Goal: Communication & Community: Answer question/provide support

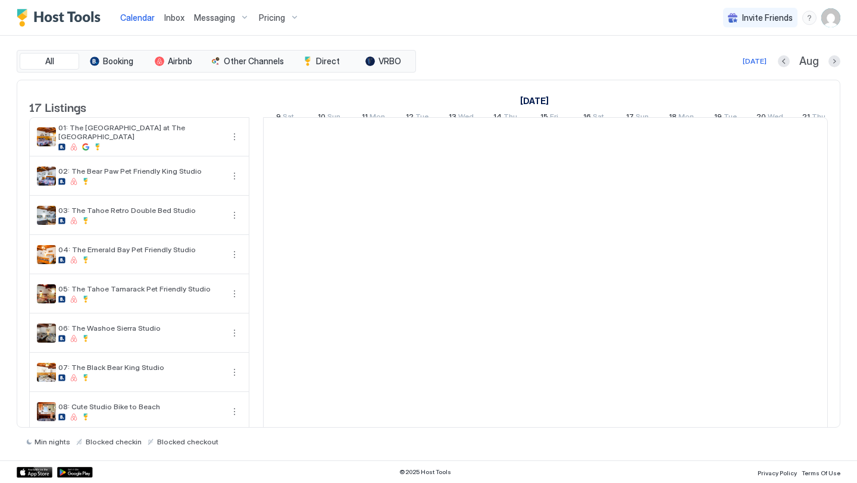
scroll to position [0, 661]
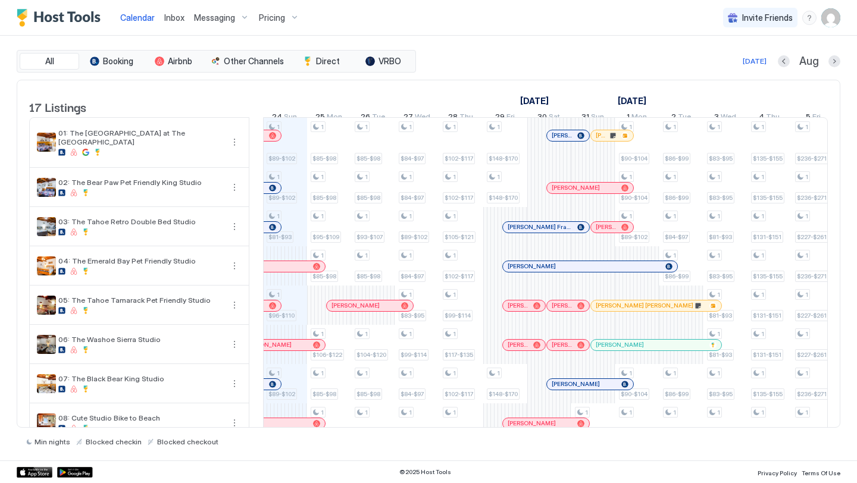
click at [180, 18] on span "Inbox" at bounding box center [174, 17] width 20 height 10
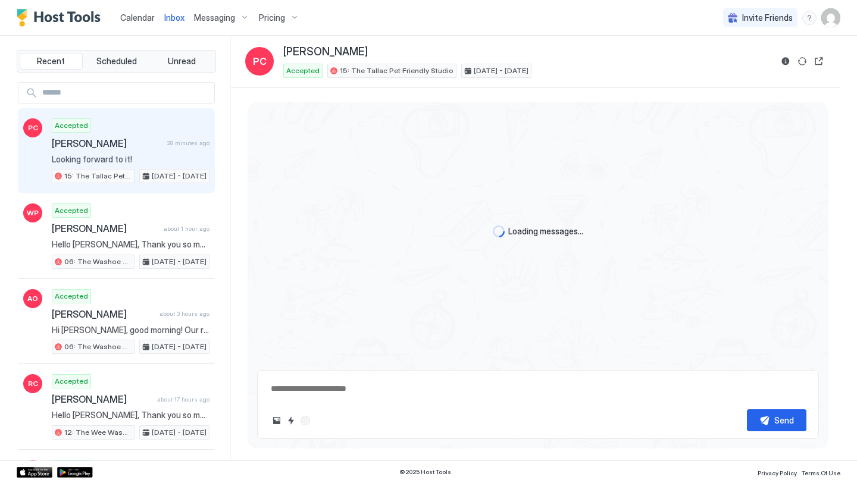
scroll to position [23, 0]
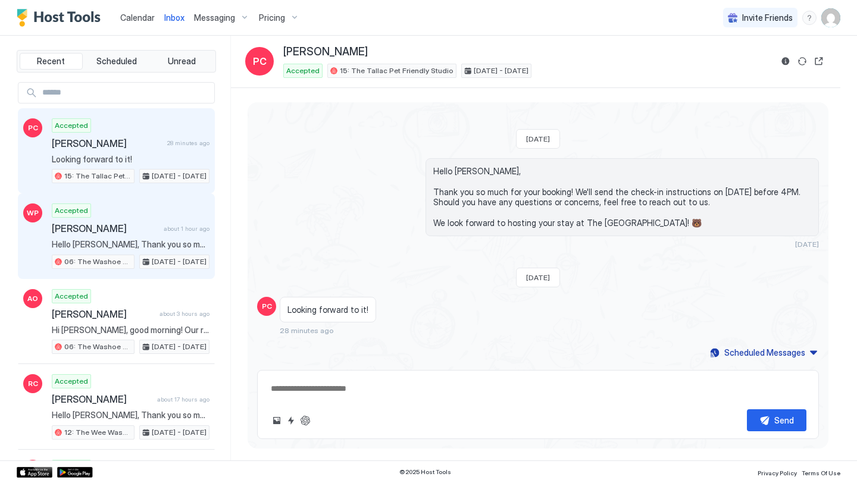
click at [179, 226] on span "about 1 hour ago" at bounding box center [187, 229] width 46 height 8
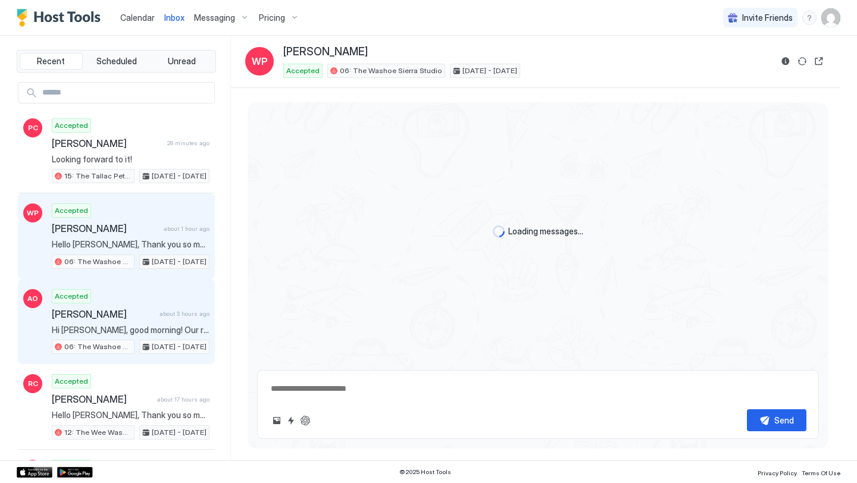
scroll to position [125, 0]
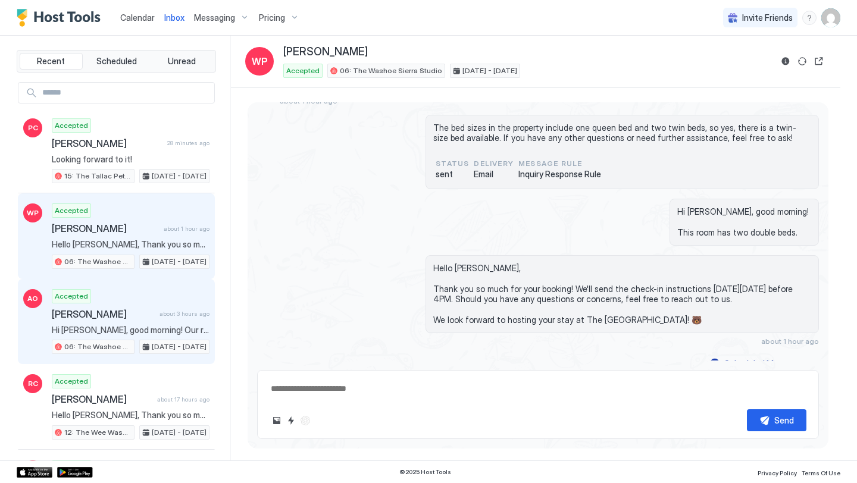
click at [162, 295] on div "Accepted [PERSON_NAME] about 3 hours ago Hi [PERSON_NAME], good morning! Our ro…" at bounding box center [131, 321] width 158 height 65
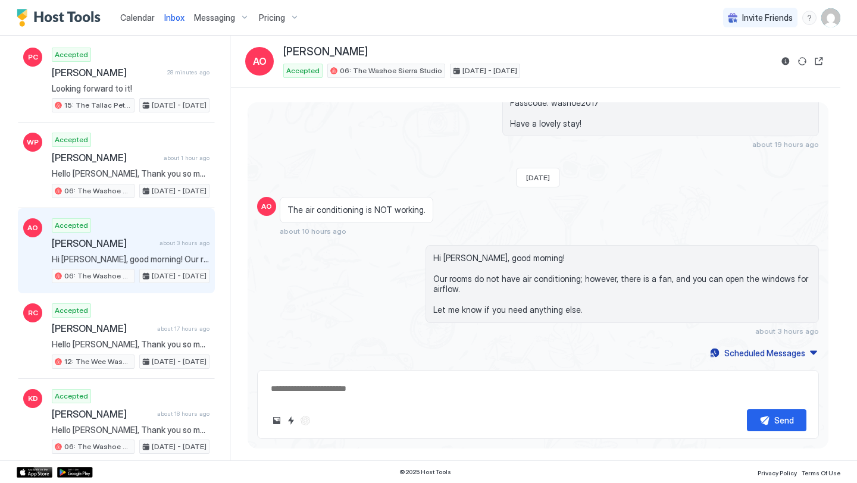
scroll to position [95, 0]
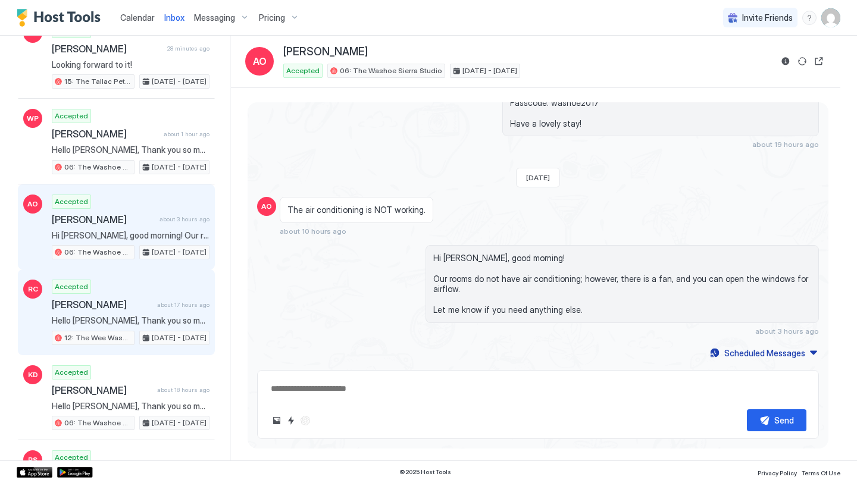
click at [112, 305] on span "[PERSON_NAME]" at bounding box center [102, 305] width 101 height 12
click at [143, 309] on span "[PERSON_NAME]" at bounding box center [102, 305] width 101 height 12
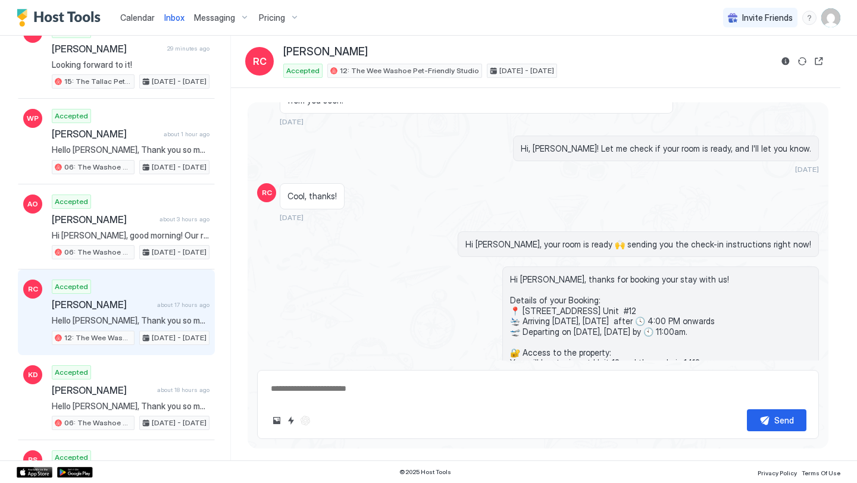
scroll to position [377, 0]
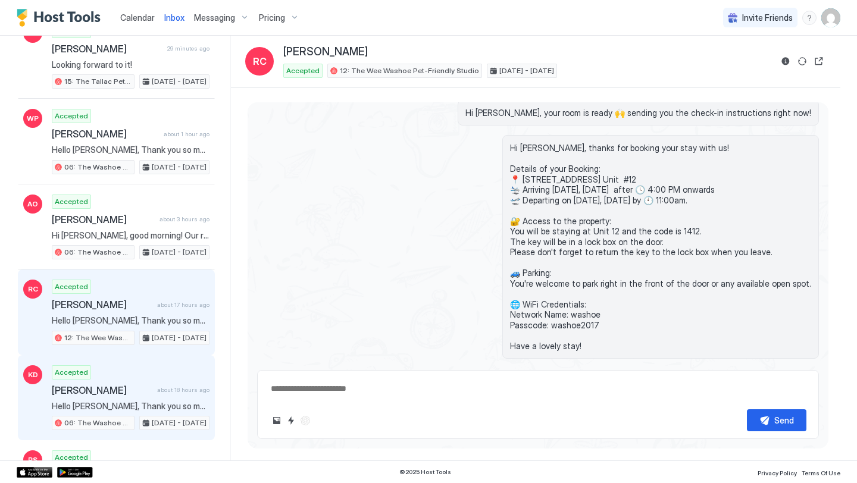
click at [145, 401] on span "Hello [PERSON_NAME], Thank you so much for your booking! We'll send the check-i…" at bounding box center [131, 406] width 158 height 11
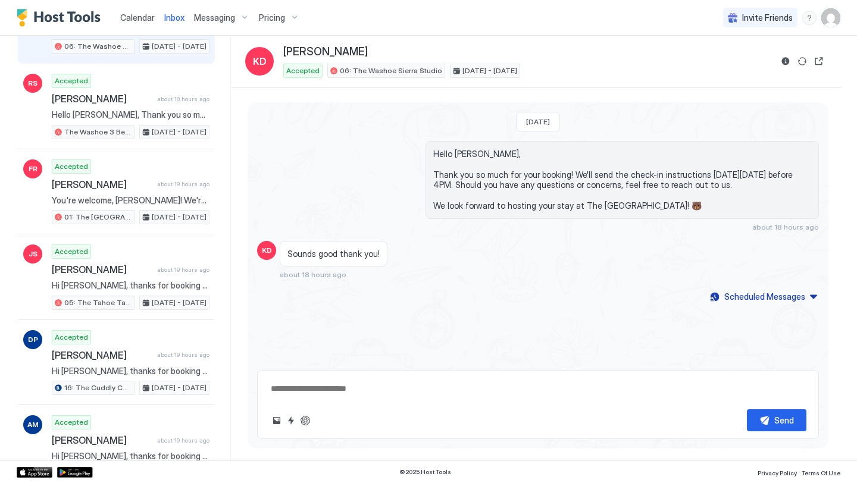
scroll to position [474, 0]
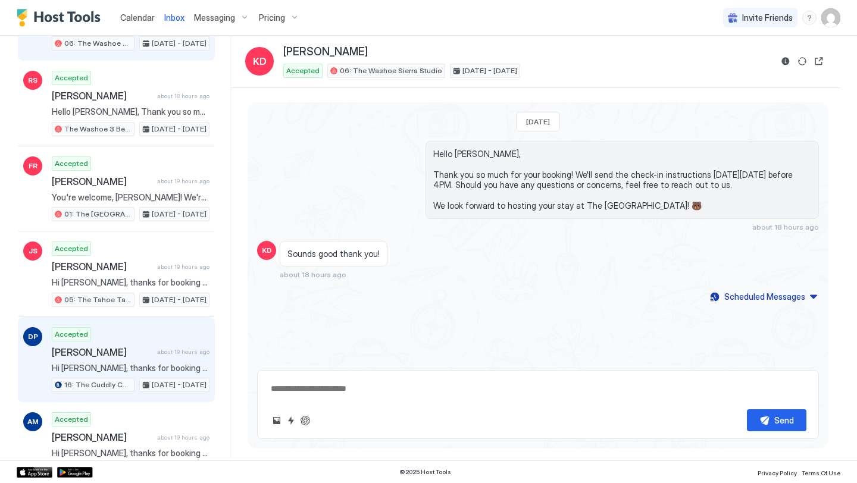
click at [145, 344] on div "Accepted [PERSON_NAME] about 19 hours ago Hi [PERSON_NAME], thanks for booking …" at bounding box center [131, 359] width 158 height 65
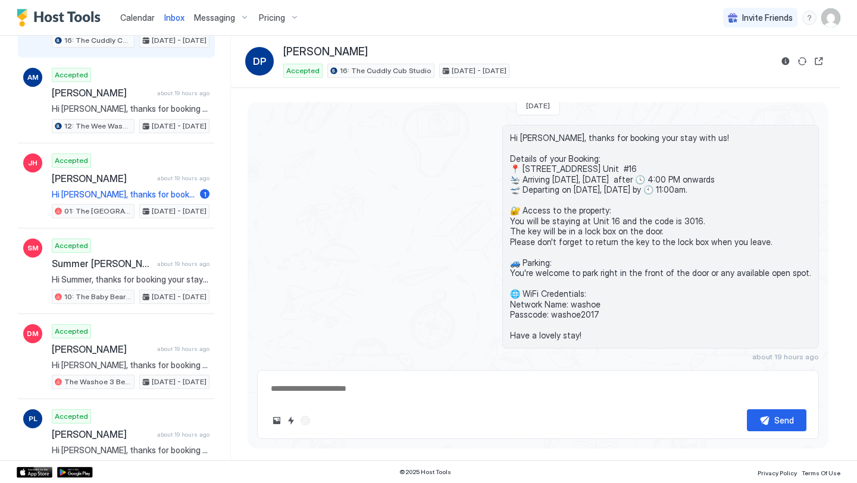
scroll to position [829, 0]
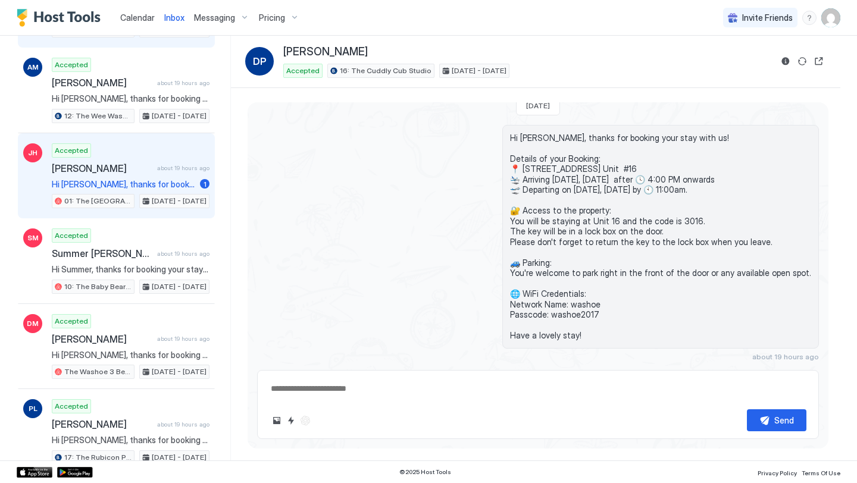
click at [136, 179] on span "Hi [PERSON_NAME], thanks for booking your stay with us! Details of your Booking…" at bounding box center [123, 184] width 143 height 11
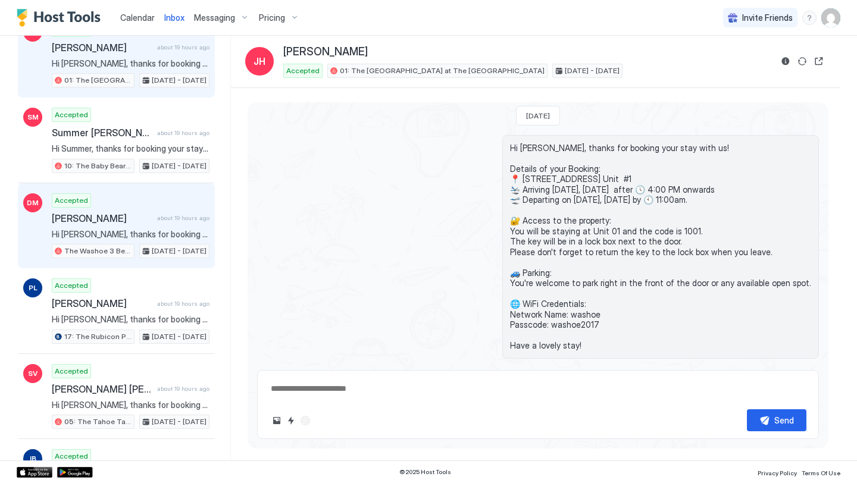
scroll to position [955, 0]
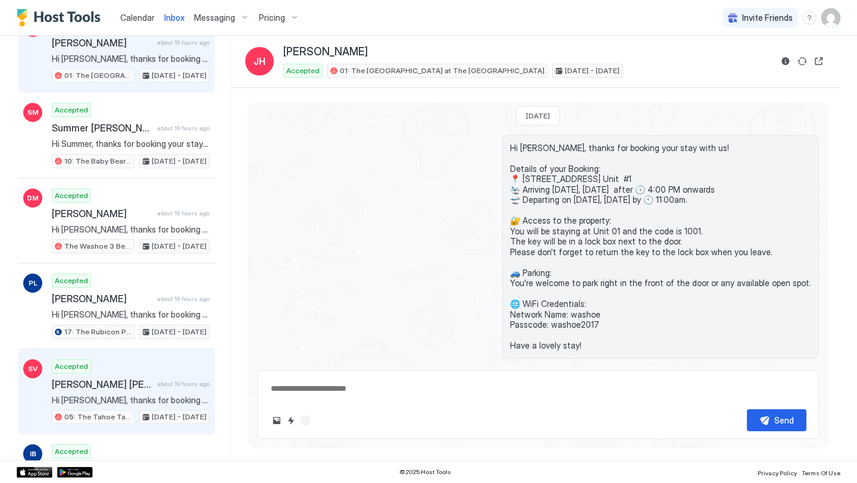
click at [131, 366] on div "Accepted [PERSON_NAME] [PERSON_NAME][GEOGRAPHIC_DATA] about 19 hours ago Hi [PE…" at bounding box center [131, 391] width 158 height 65
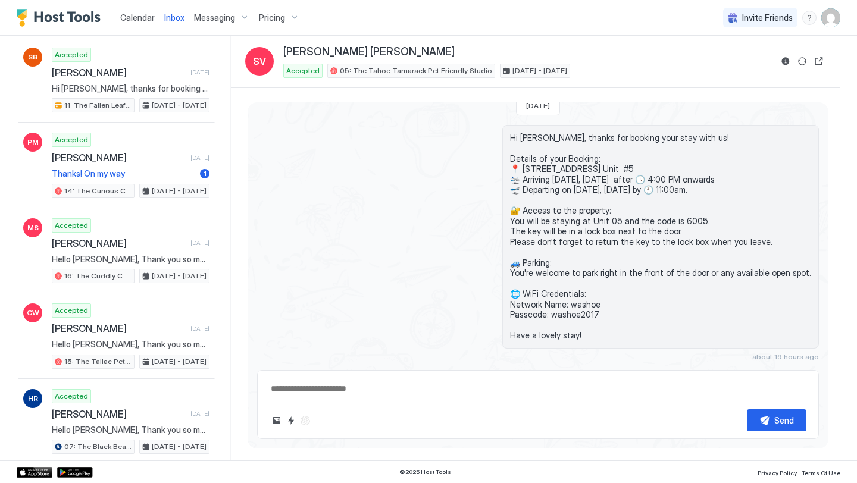
scroll to position [3087, 0]
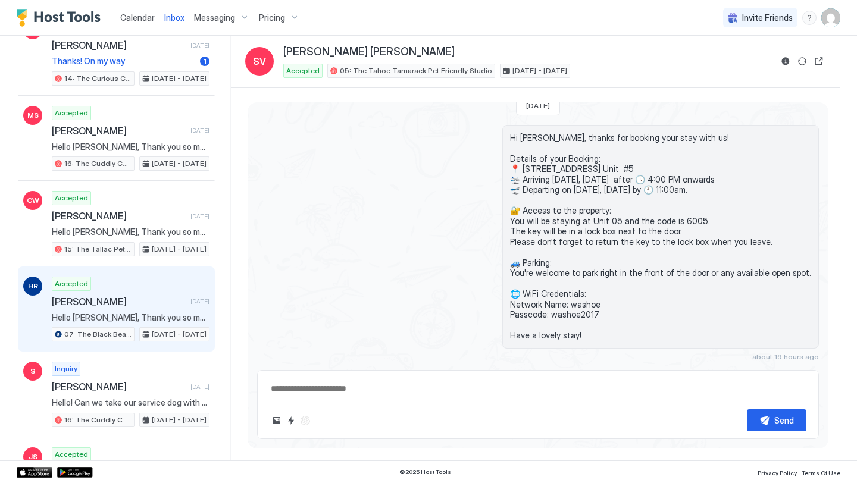
click at [137, 320] on span "Hello [PERSON_NAME], Thank you so much for your booking! We'll send the check-i…" at bounding box center [131, 317] width 158 height 11
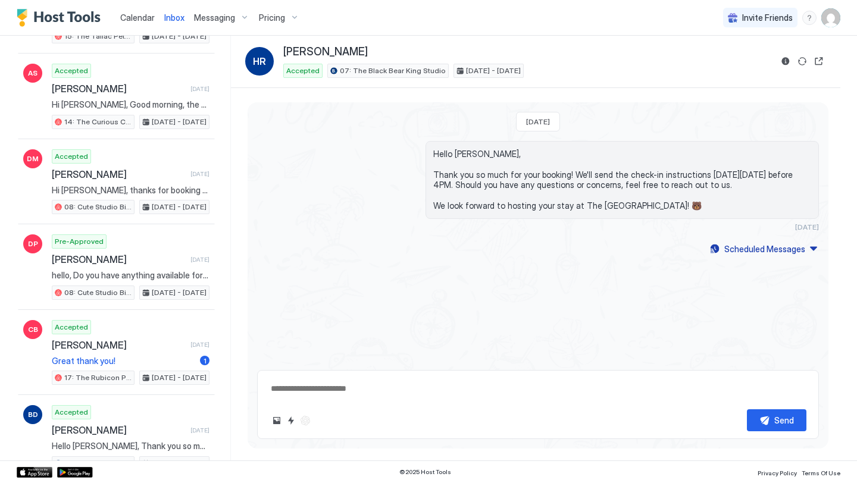
scroll to position [4708, 0]
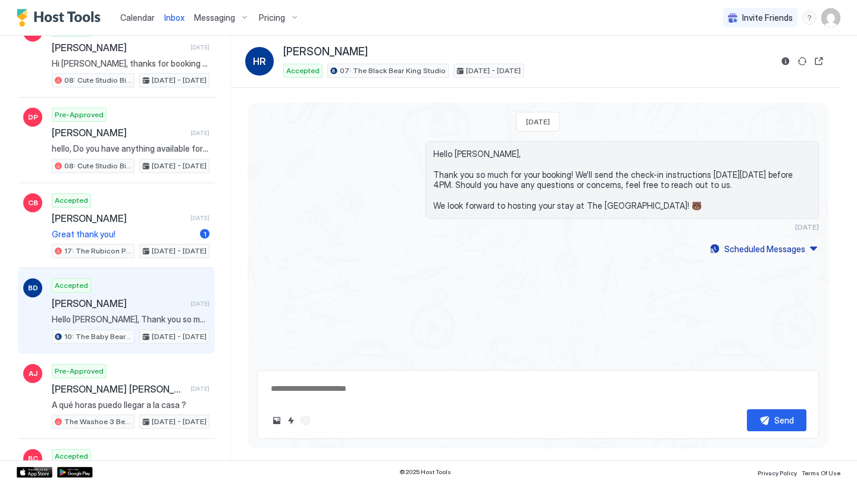
click at [118, 299] on span "[PERSON_NAME]" at bounding box center [119, 304] width 134 height 12
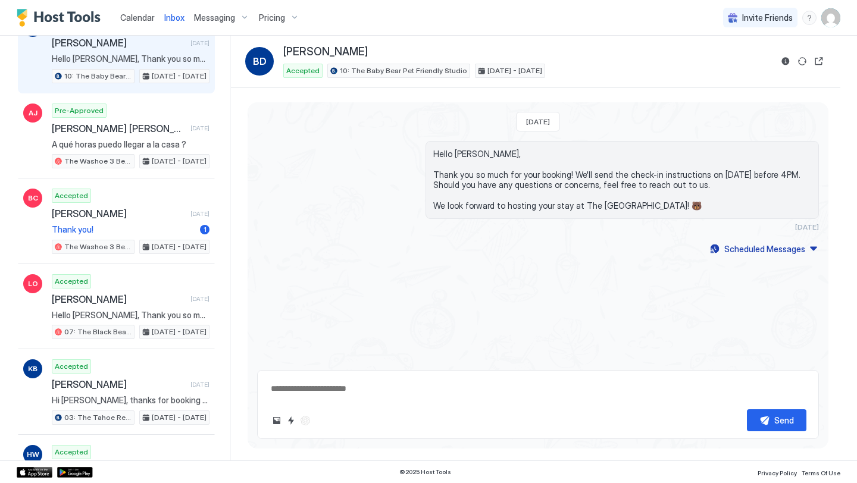
scroll to position [5030, 0]
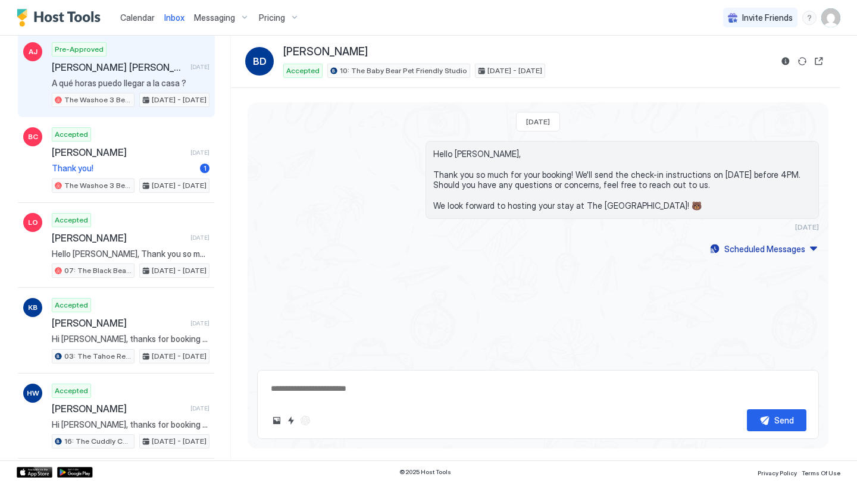
click at [140, 86] on span "A qué horas puedo llegar a la casa ?" at bounding box center [131, 83] width 158 height 11
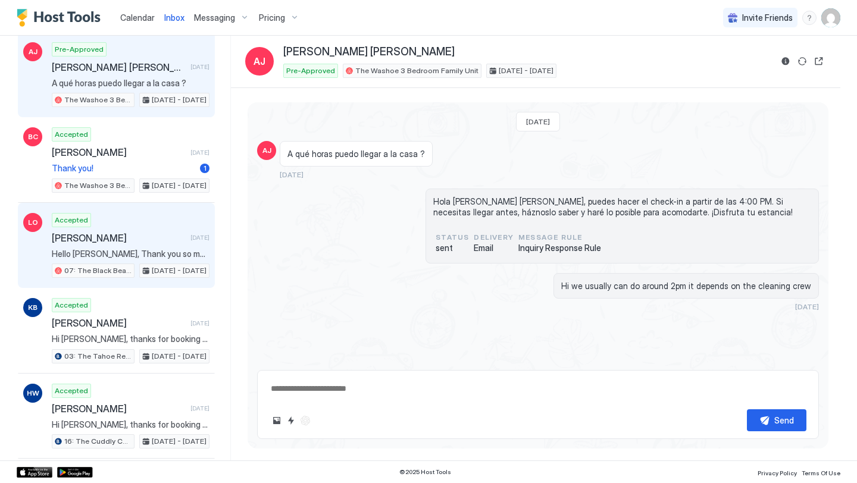
click at [174, 218] on div "Accepted [PERSON_NAME] [DATE] Hello [PERSON_NAME], Thank you so much for your b…" at bounding box center [131, 245] width 158 height 65
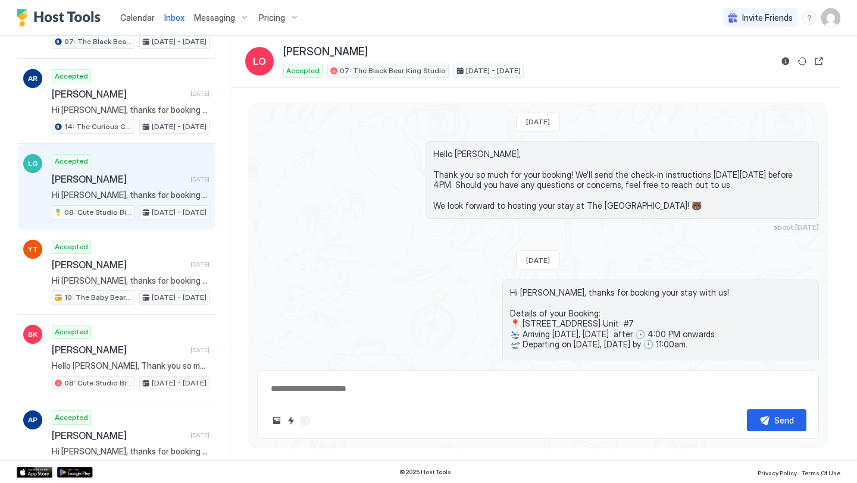
scroll to position [6544, 0]
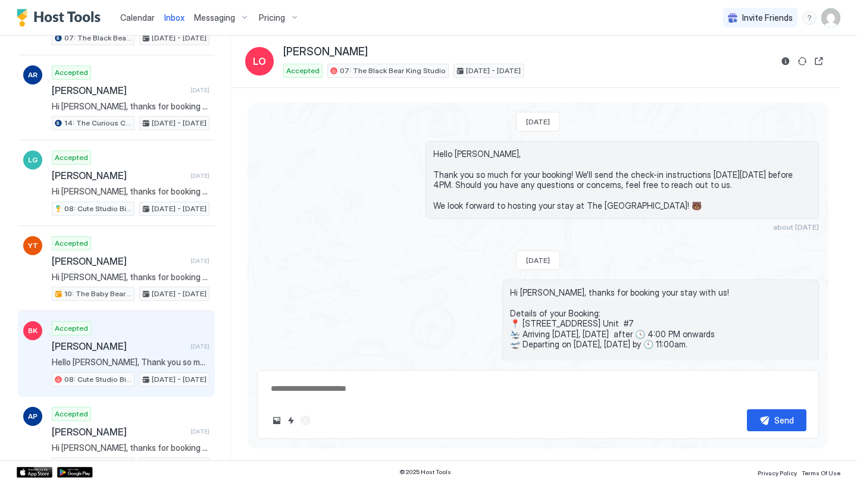
click at [125, 351] on span "[PERSON_NAME]" at bounding box center [119, 346] width 134 height 12
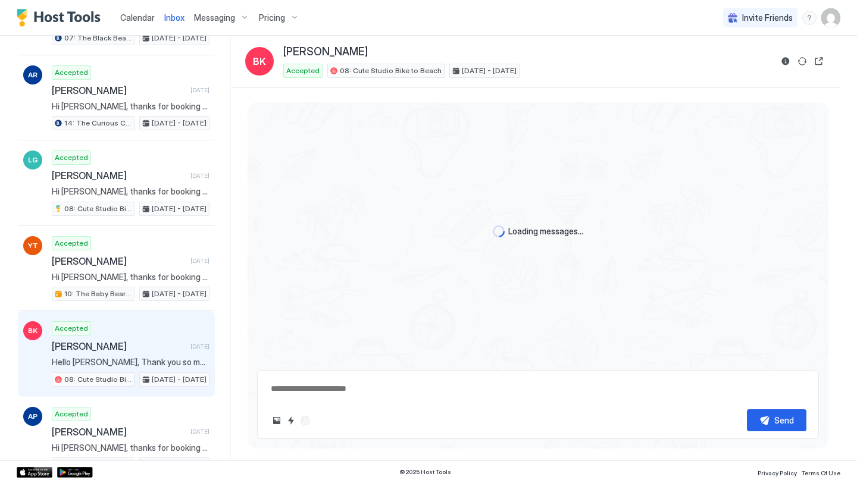
scroll to position [582, 0]
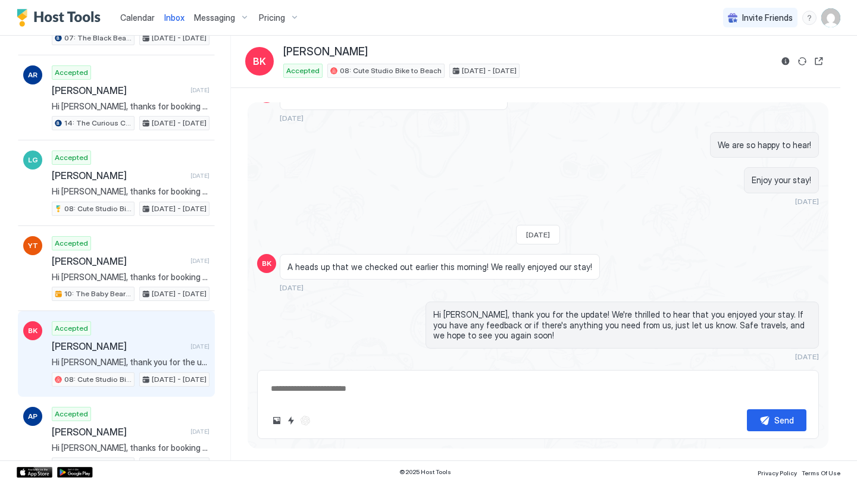
type textarea "*"
